Goal: Task Accomplishment & Management: Manage account settings

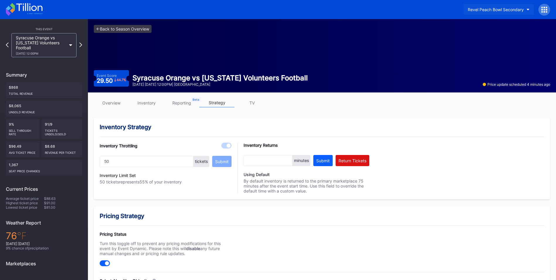
click at [530, 7] on button "Revel Peach Bowl Secondary" at bounding box center [499, 9] width 71 height 11
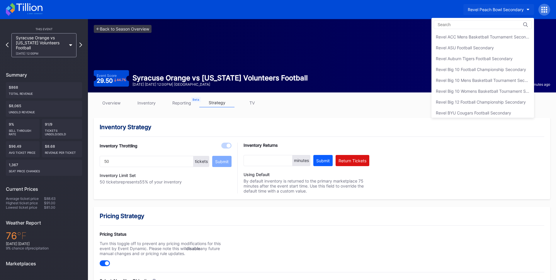
scroll to position [198, 0]
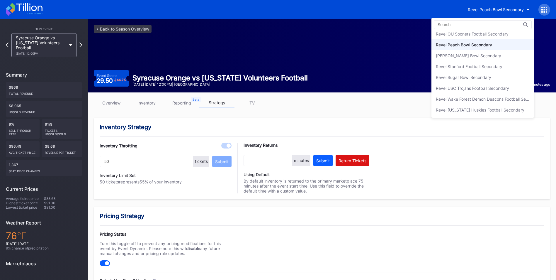
click at [483, 45] on div "Revel Peach Bowl Secondary" at bounding box center [464, 44] width 56 height 5
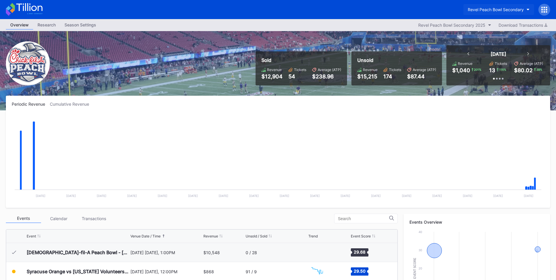
click at [527, 8] on button "Revel Peach Bowl Secondary" at bounding box center [499, 9] width 71 height 11
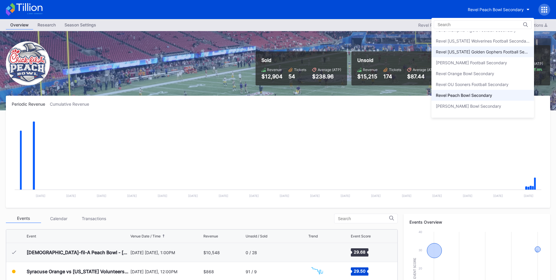
scroll to position [144, 0]
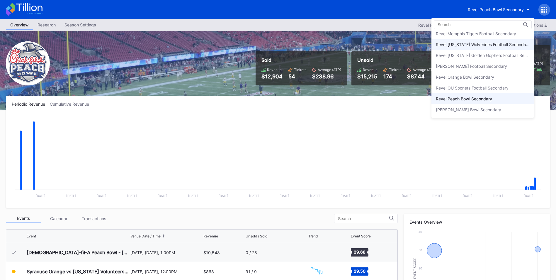
click at [484, 47] on div "Revel [US_STATE] Wolverines Football Secondary" at bounding box center [483, 44] width 94 height 5
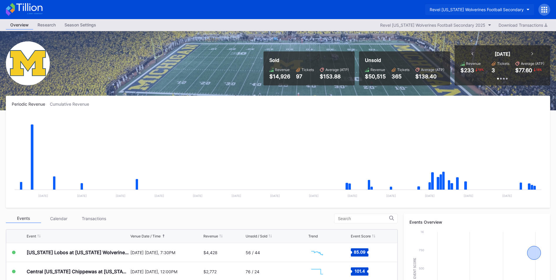
click at [528, 9] on icon "button" at bounding box center [528, 10] width 3 height 2
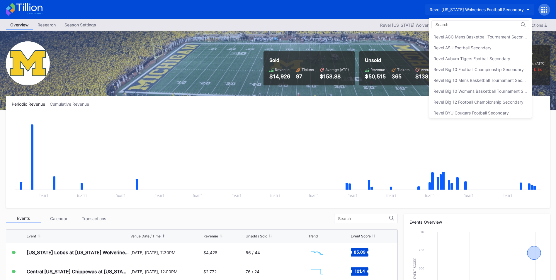
scroll to position [152, 0]
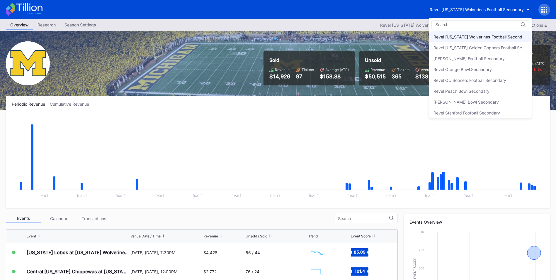
click at [494, 108] on div "Revel Stanford Football Secondary" at bounding box center [480, 112] width 103 height 11
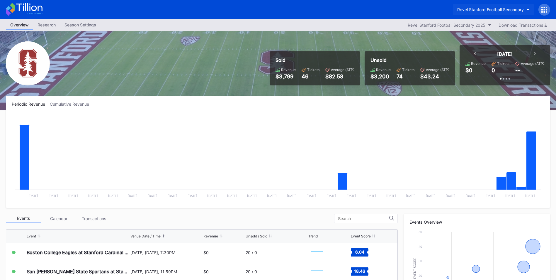
click at [528, 9] on icon "button" at bounding box center [528, 10] width 3 height 2
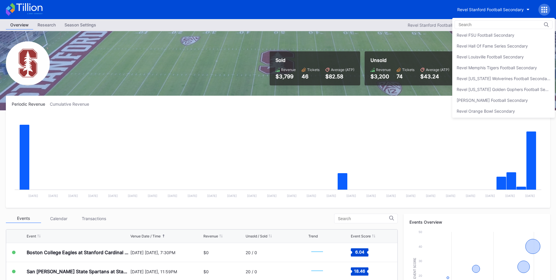
scroll to position [72, 0]
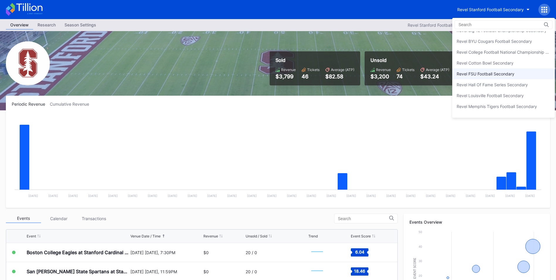
click at [519, 73] on div "Revel FSU Football Secondary" at bounding box center [503, 73] width 103 height 11
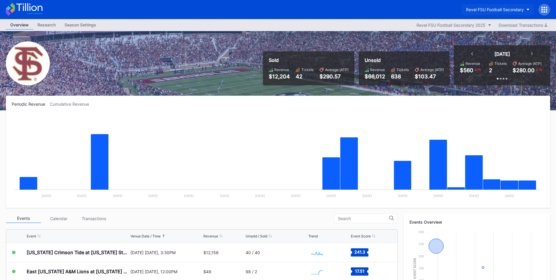
click at [527, 7] on button "Revel FSU Football Secondary" at bounding box center [498, 9] width 72 height 11
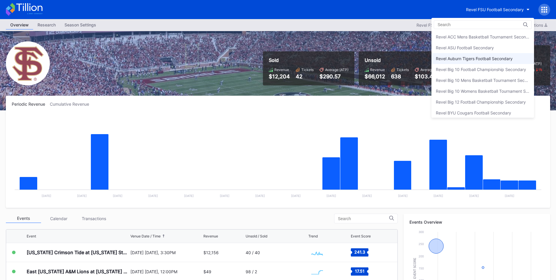
click at [508, 55] on div "Revel Auburn Tigers Football Secondary" at bounding box center [483, 58] width 103 height 11
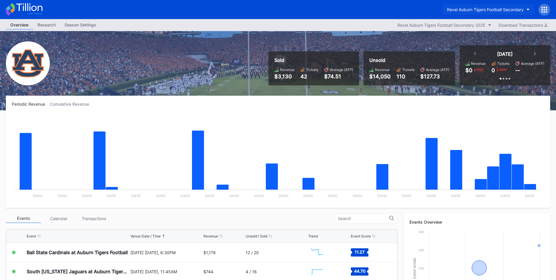
click at [524, 8] on div "Revel Auburn Tigers Football Secondary" at bounding box center [485, 9] width 77 height 5
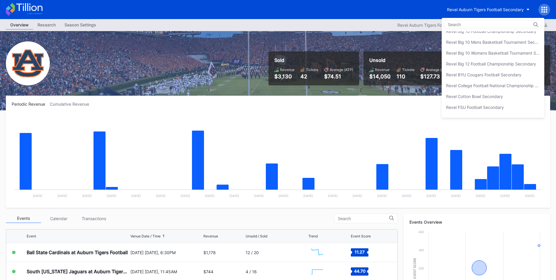
scroll to position [51, 0]
click at [490, 91] on div "Revel FSU Football Secondary" at bounding box center [493, 94] width 103 height 11
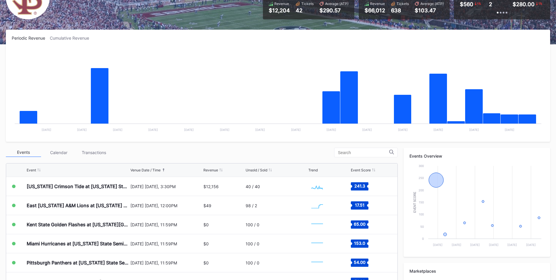
scroll to position [70, 0]
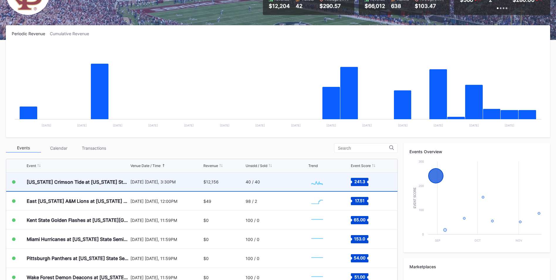
click at [221, 182] on div "$12,156" at bounding box center [223, 181] width 41 height 18
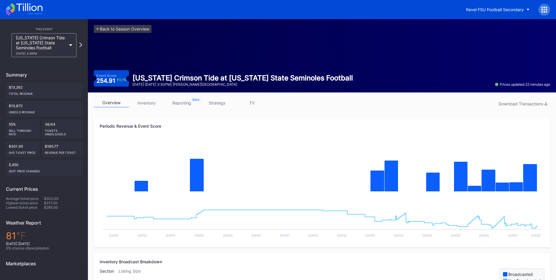
click at [144, 102] on link "inventory" at bounding box center [146, 102] width 35 height 9
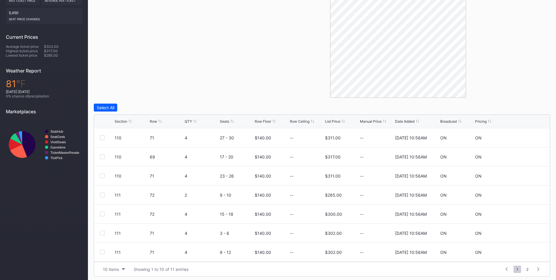
scroll to position [154, 0]
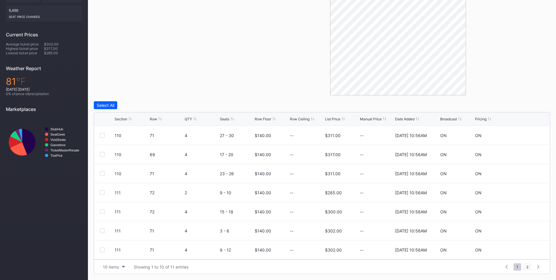
click at [528, 268] on span "2" at bounding box center [528, 266] width 8 height 7
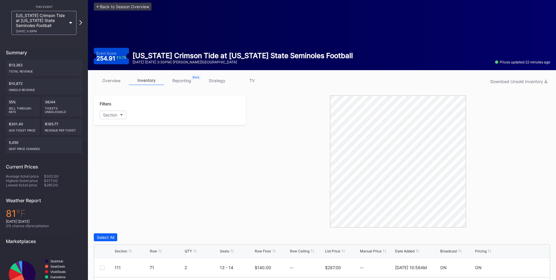
scroll to position [0, 0]
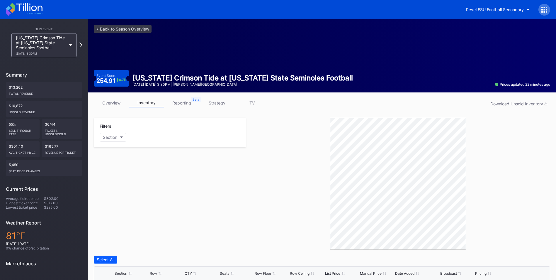
click at [212, 102] on link "strategy" at bounding box center [216, 102] width 35 height 9
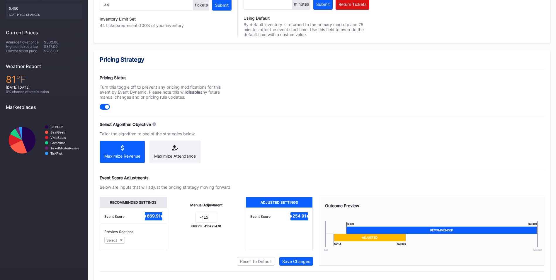
scroll to position [161, 0]
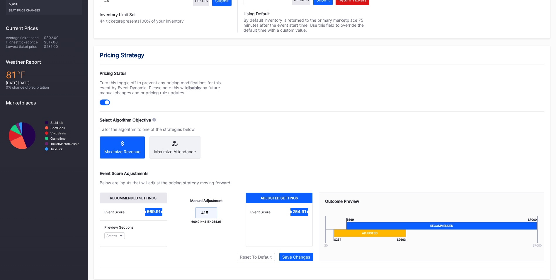
click at [211, 218] on input "-415" at bounding box center [206, 212] width 22 height 11
type input "-420"
click at [302, 259] on div "Save Changes" at bounding box center [296, 256] width 28 height 5
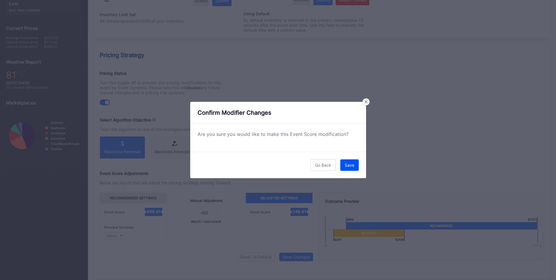
click at [350, 168] on button "Save" at bounding box center [349, 164] width 18 height 11
